Goal: Download file/media

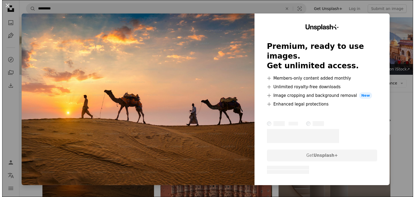
scroll to position [405, 0]
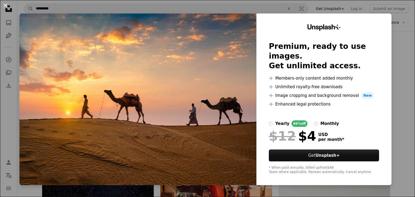
click at [5, 5] on button "An X shape" at bounding box center [5, 5] width 6 height 6
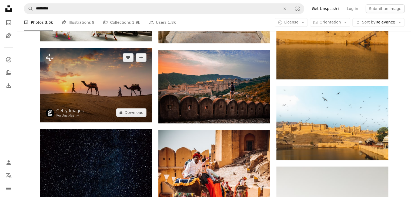
click at [89, 82] on img at bounding box center [96, 85] width 112 height 74
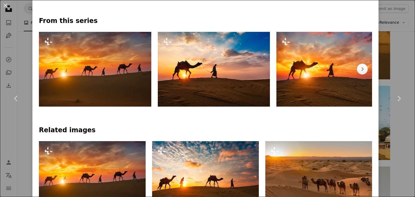
scroll to position [243, 0]
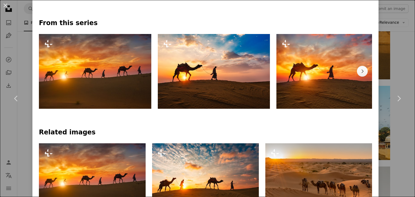
click at [78, 73] on img at bounding box center [95, 71] width 112 height 75
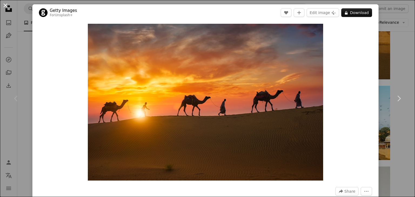
click at [5, 6] on button "An X shape" at bounding box center [5, 5] width 6 height 6
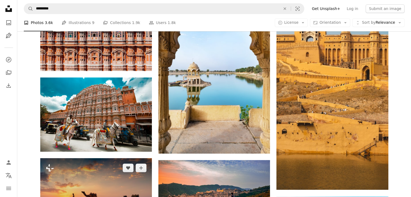
scroll to position [270, 0]
